Goal: Complete application form: Complete application form

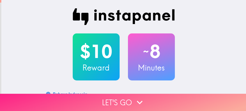
click at [23, 98] on button "Let's go" at bounding box center [123, 102] width 246 height 17
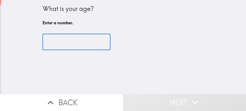
click at [81, 40] on input "number" at bounding box center [77, 42] width 68 height 16
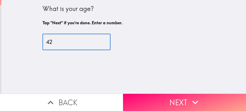
type input "42"
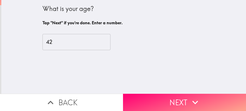
drag, startPoint x: 170, startPoint y: 95, endPoint x: 162, endPoint y: 86, distance: 11.6
click at [169, 95] on button "Next" at bounding box center [184, 102] width 123 height 17
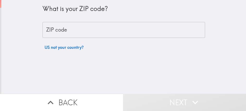
click at [69, 26] on input "ZIP code" at bounding box center [124, 30] width 163 height 16
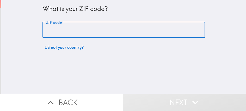
paste input "32803"
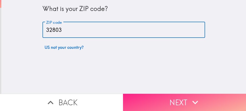
type input "32803"
click at [154, 95] on button "Next" at bounding box center [184, 102] width 123 height 17
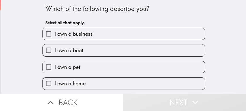
click at [92, 34] on label "I own a business" at bounding box center [124, 34] width 162 height 12
click at [55, 34] on input "I own a business" at bounding box center [49, 34] width 12 height 12
checkbox input "true"
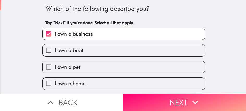
drag, startPoint x: 141, startPoint y: 98, endPoint x: 145, endPoint y: 74, distance: 25.0
click at [141, 98] on button "Next" at bounding box center [184, 102] width 123 height 17
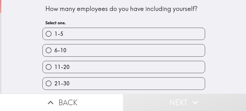
click at [89, 68] on label "11-20" at bounding box center [124, 67] width 162 height 12
click at [55, 68] on input "11-20" at bounding box center [49, 67] width 12 height 12
radio input "true"
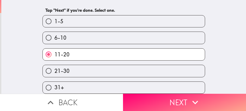
scroll to position [16, 0]
drag, startPoint x: 96, startPoint y: 65, endPoint x: 109, endPoint y: 75, distance: 16.8
click at [96, 65] on label "21-30" at bounding box center [124, 71] width 162 height 12
click at [55, 65] on input "21-30" at bounding box center [49, 71] width 12 height 12
radio input "true"
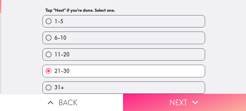
click at [151, 100] on button "Next" at bounding box center [184, 102] width 123 height 17
